Goal: Find contact information: Find contact information

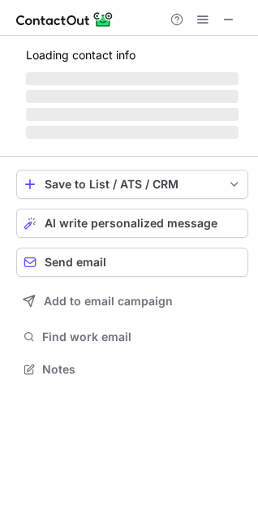
scroll to position [378, 258]
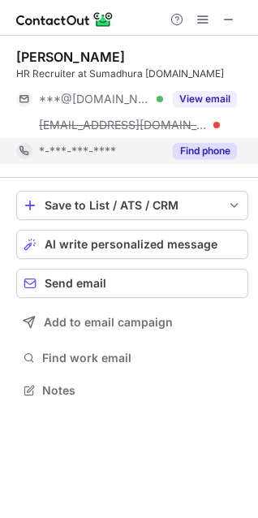
click at [225, 148] on button "Find phone" at bounding box center [205, 151] width 64 height 16
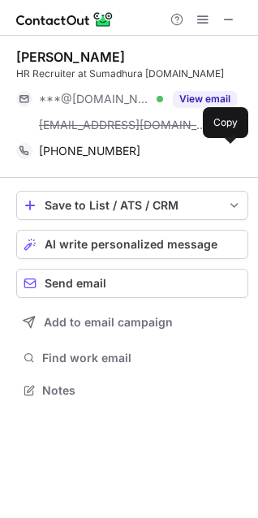
click at [225, 148] on span at bounding box center [228, 150] width 13 height 13
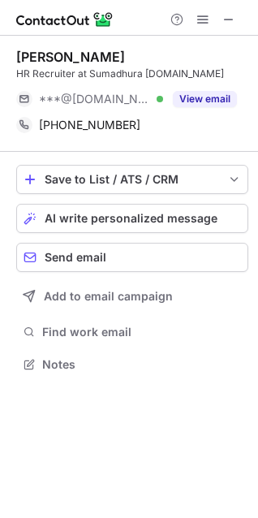
scroll to position [352, 258]
click at [235, 20] on span at bounding box center [228, 19] width 13 height 13
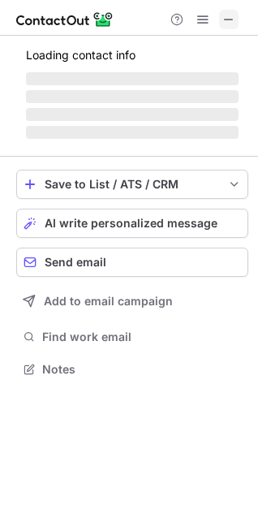
scroll to position [378, 258]
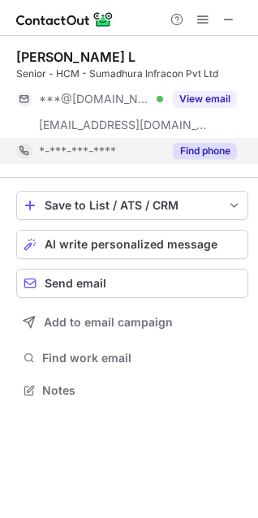
click at [221, 149] on button "Find phone" at bounding box center [205, 151] width 64 height 16
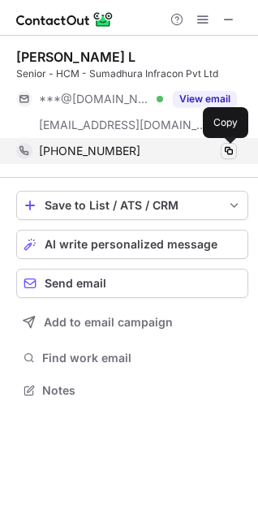
click at [226, 150] on span at bounding box center [228, 150] width 13 height 13
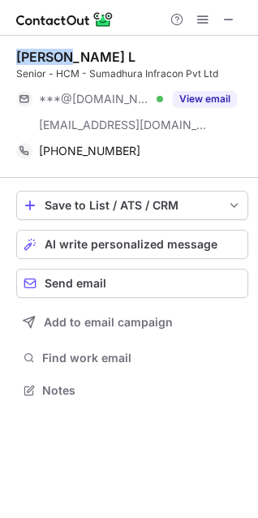
drag, startPoint x: 62, startPoint y: 58, endPoint x: 14, endPoint y: 63, distance: 49.0
click at [14, 63] on div "[PERSON_NAME] L Senior - HCM - Sumadhura Infracon Pvt Ltd ***@[DOMAIN_NAME] Ver…" at bounding box center [129, 225] width 258 height 379
copy div "[PERSON_NAME] L"
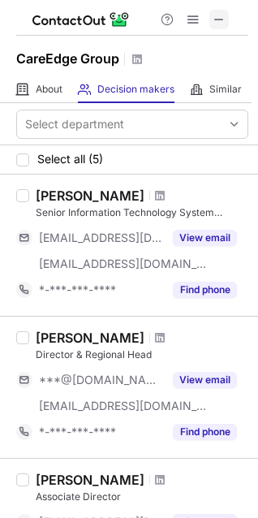
click at [217, 13] on span at bounding box center [219, 19] width 13 height 13
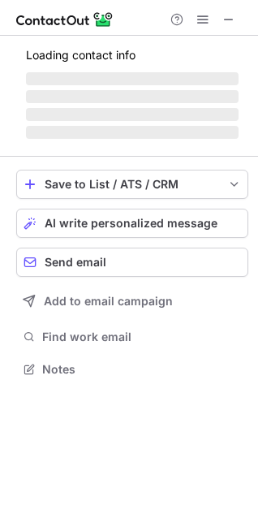
scroll to position [7, 7]
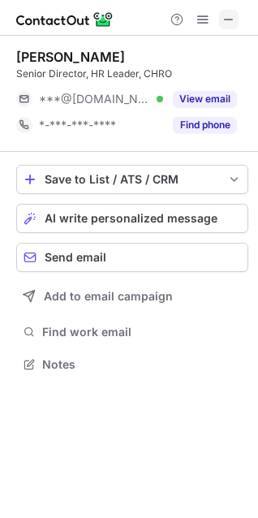
click at [230, 15] on span at bounding box center [228, 19] width 13 height 13
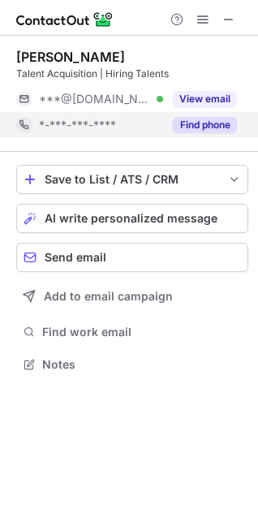
click at [197, 128] on button "Find phone" at bounding box center [205, 125] width 64 height 16
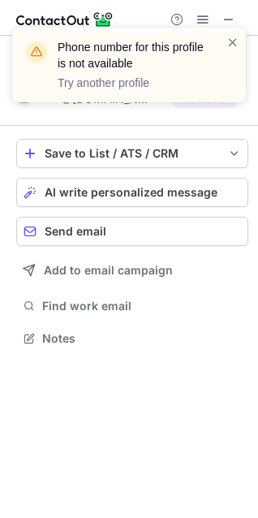
scroll to position [326, 258]
click at [227, 15] on div "Phone number for this profile is not available Try another profile" at bounding box center [129, 71] width 260 height 120
click at [228, 16] on div "Phone number for this profile is not available Try another profile" at bounding box center [129, 71] width 260 height 120
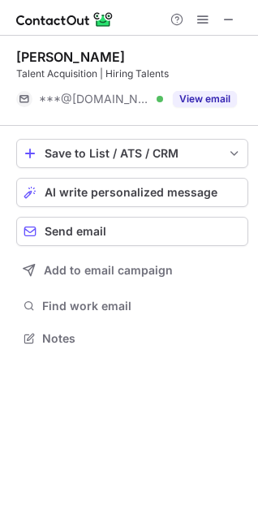
click at [230, 19] on span at bounding box center [228, 19] width 13 height 13
drag, startPoint x: 80, startPoint y: 55, endPoint x: 11, endPoint y: 56, distance: 69.8
click at [11, 56] on div "[PERSON_NAME] Talent Acquisition | Hiring Talents ***@[DOMAIN_NAME] Verified Vi…" at bounding box center [129, 199] width 258 height 327
copy div "[PERSON_NAME]"
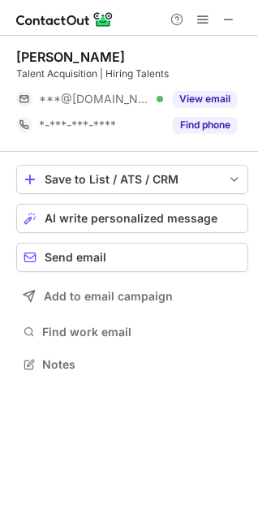
scroll to position [7, 7]
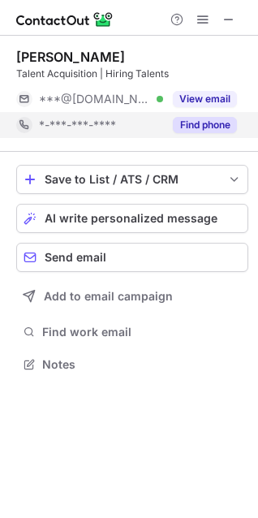
click at [219, 121] on button "Find phone" at bounding box center [205, 125] width 64 height 16
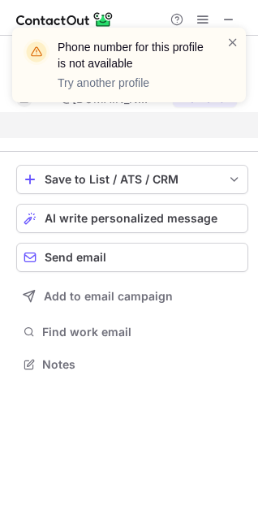
scroll to position [326, 258]
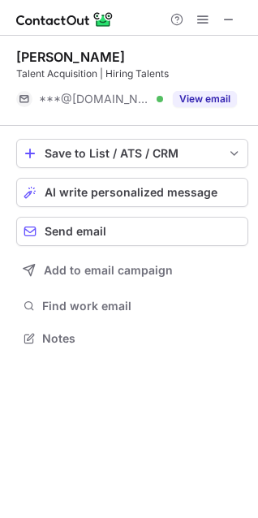
click at [236, 19] on div "Phone number for this profile is not available Try another profile" at bounding box center [129, 71] width 260 height 120
click at [225, 13] on span at bounding box center [228, 19] width 13 height 13
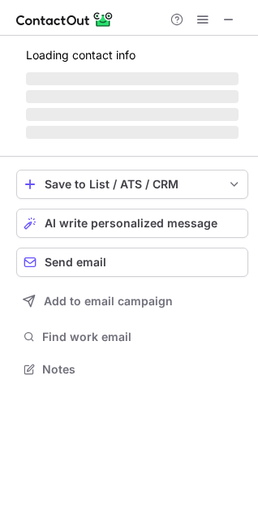
scroll to position [378, 258]
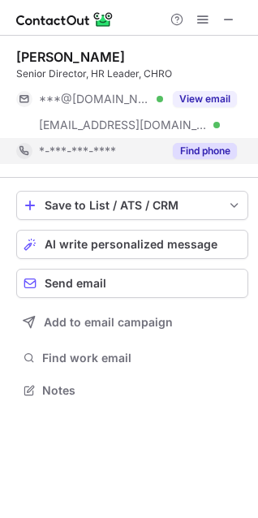
click at [212, 143] on button "Find phone" at bounding box center [205, 151] width 64 height 16
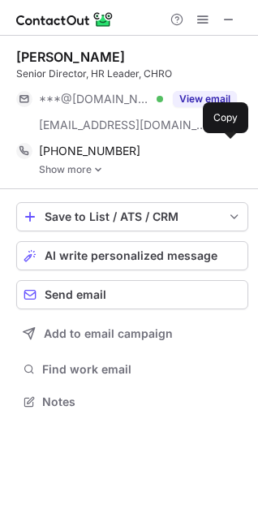
scroll to position [389, 258]
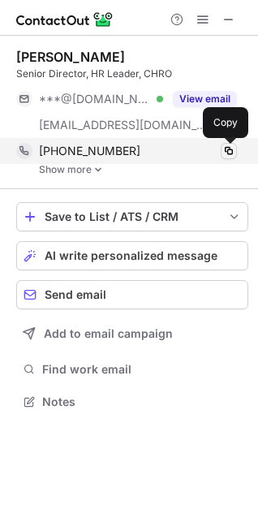
click at [226, 145] on span at bounding box center [228, 150] width 13 height 13
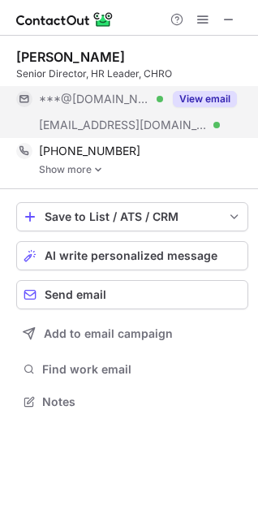
click at [213, 96] on button "View email" at bounding box center [205, 99] width 64 height 16
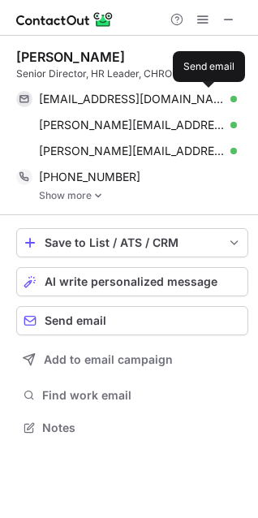
scroll to position [415, 258]
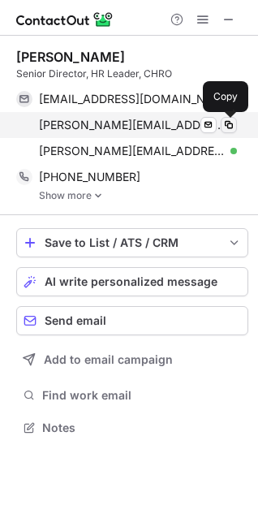
click at [228, 129] on span at bounding box center [228, 124] width 13 height 13
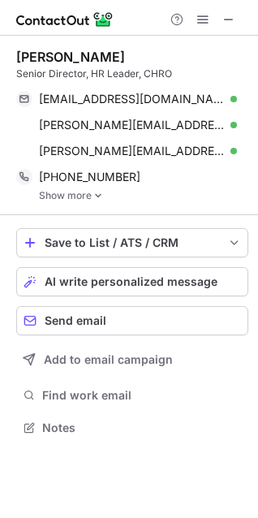
drag, startPoint x: 138, startPoint y: 57, endPoint x: 18, endPoint y: 59, distance: 120.1
click at [18, 59] on div "[PERSON_NAME]" at bounding box center [132, 57] width 232 height 16
copy div "[PERSON_NAME]"
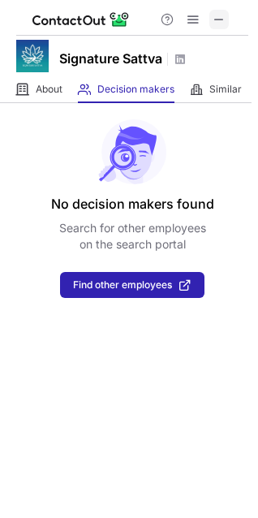
click at [217, 22] on span at bounding box center [219, 19] width 13 height 13
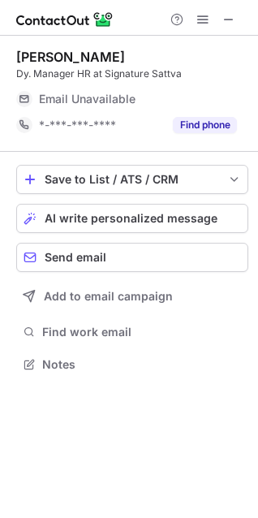
scroll to position [7, 7]
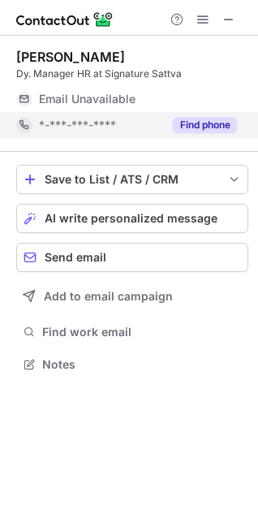
click at [212, 124] on button "Find phone" at bounding box center [205, 125] width 64 height 16
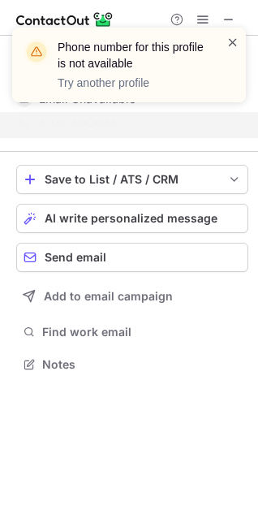
click at [231, 45] on span at bounding box center [232, 42] width 13 height 16
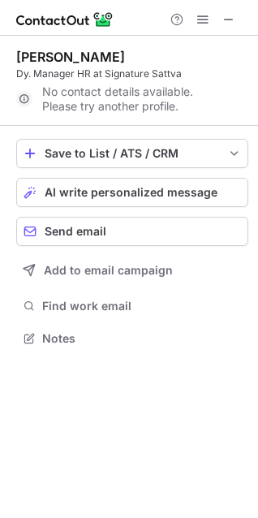
scroll to position [326, 258]
click at [226, 17] on span at bounding box center [228, 19] width 13 height 13
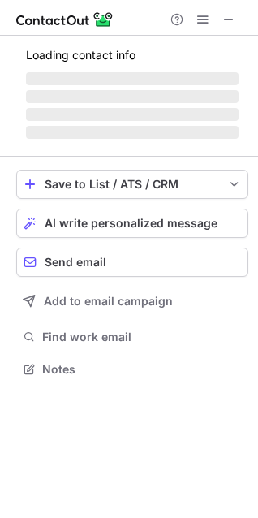
scroll to position [367, 258]
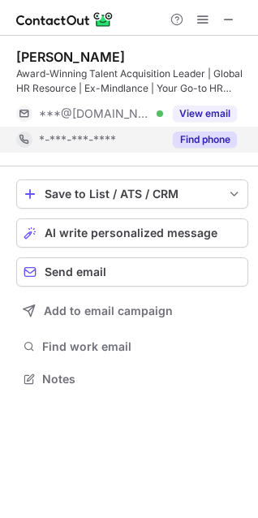
click at [201, 131] on button "Find phone" at bounding box center [205, 139] width 64 height 16
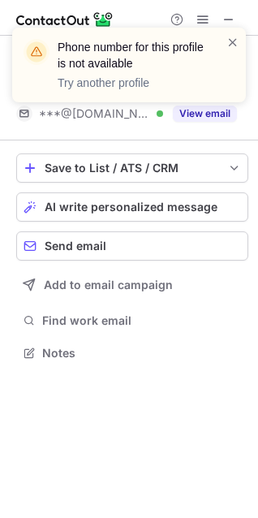
scroll to position [341, 258]
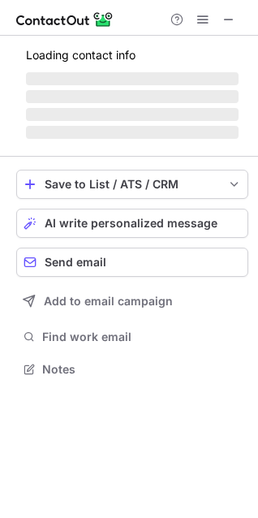
scroll to position [367, 258]
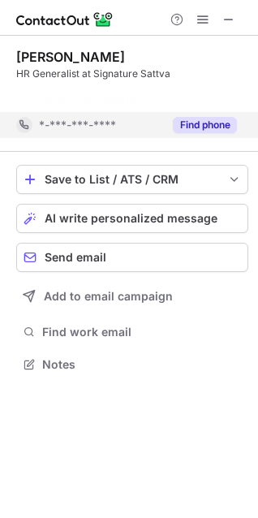
click at [220, 123] on div "[PERSON_NAME] HR Generalist at Signature Sattva Email Unavailable Email address…" at bounding box center [132, 94] width 232 height 116
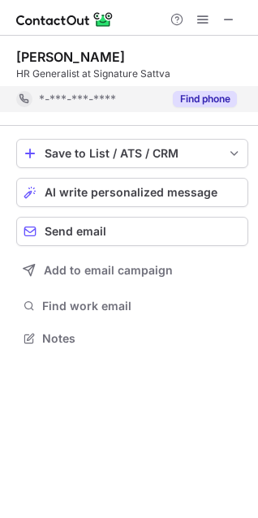
click at [211, 105] on button "Find phone" at bounding box center [205, 99] width 64 height 16
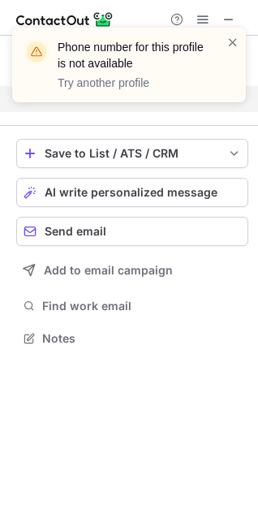
click at [230, 17] on div "Phone number for this profile is not available Try another profile" at bounding box center [129, 71] width 260 height 120
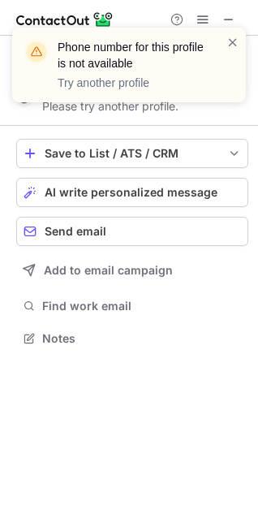
click at [230, 18] on div "Phone number for this profile is not available Try another profile" at bounding box center [129, 71] width 260 height 120
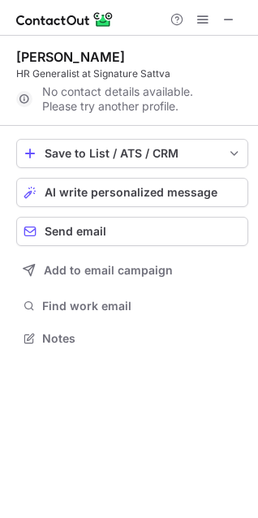
click at [230, 19] on div "Phone number for this profile is not available Try another profile" at bounding box center [129, 71] width 260 height 120
click at [230, 20] on span at bounding box center [228, 19] width 13 height 13
